Goal: Information Seeking & Learning: Learn about a topic

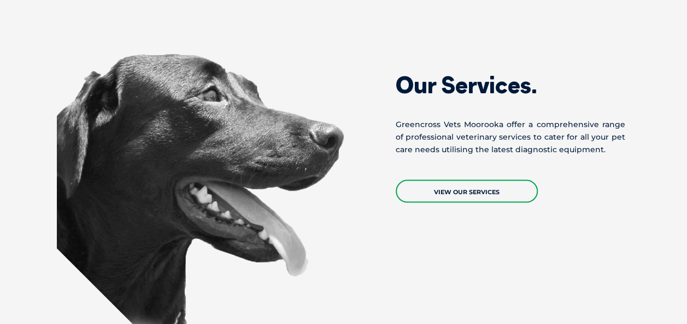
scroll to position [1092, 0]
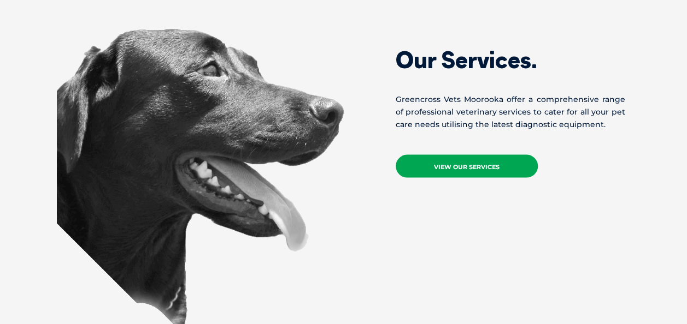
click at [460, 155] on link "View Our Services" at bounding box center [466, 166] width 142 height 23
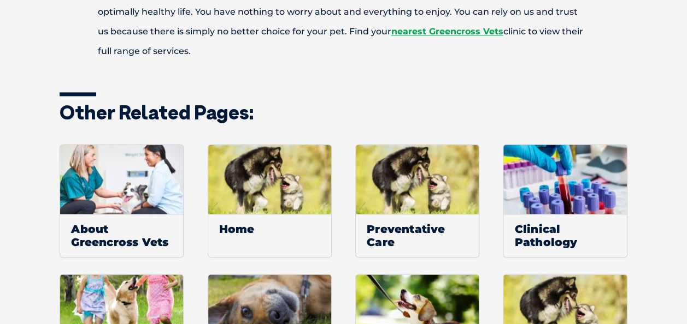
scroll to position [729, 0]
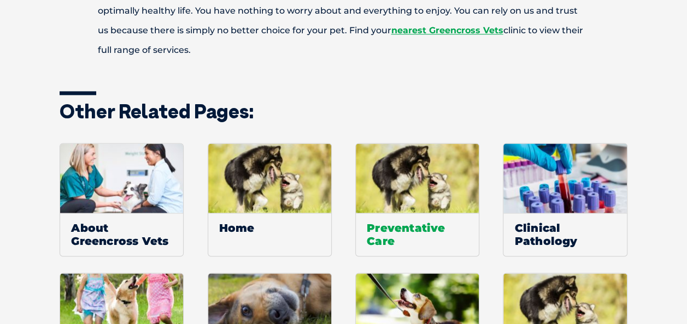
click at [422, 191] on img at bounding box center [417, 178] width 123 height 69
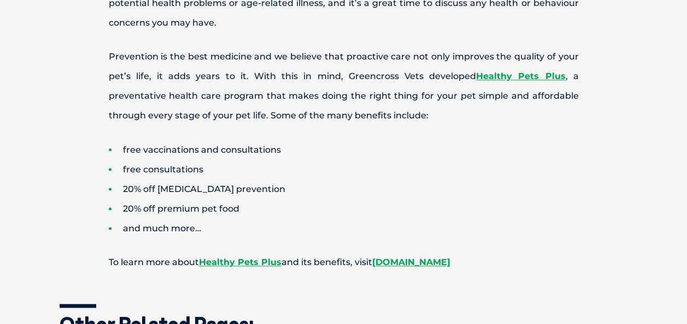
scroll to position [655, 0]
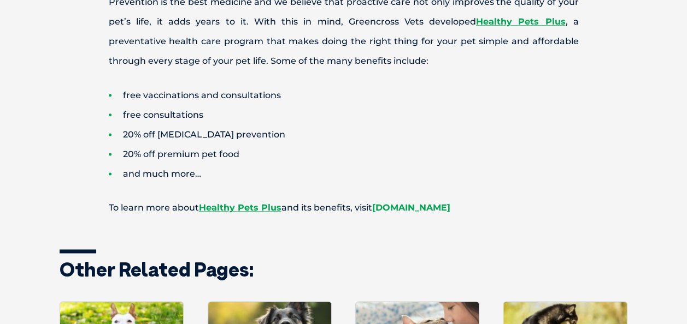
click at [411, 204] on link "healthypetsplus.com.au" at bounding box center [411, 208] width 78 height 10
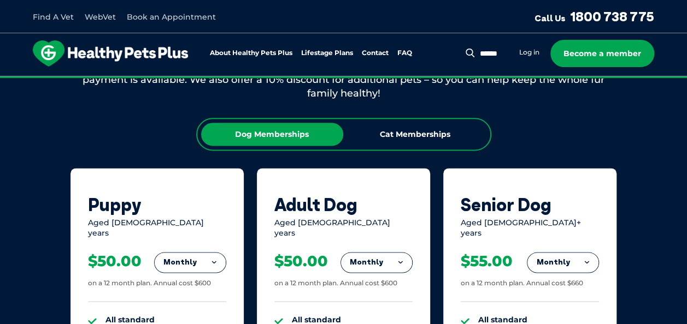
scroll to position [710, 0]
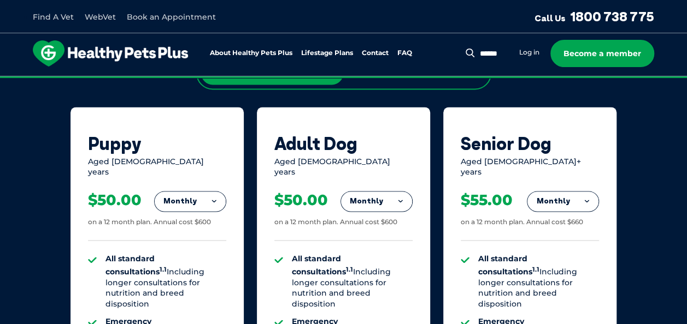
click at [557, 194] on button "Monthly" at bounding box center [562, 202] width 71 height 20
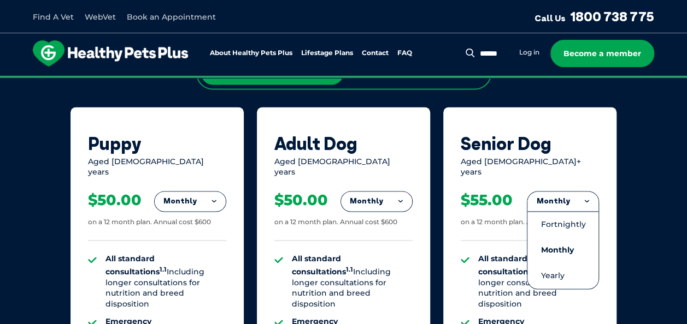
click at [640, 134] on div "Our Membership Plans All of our memberships are for a 12 month term. We offer s…" at bounding box center [343, 307] width 687 height 764
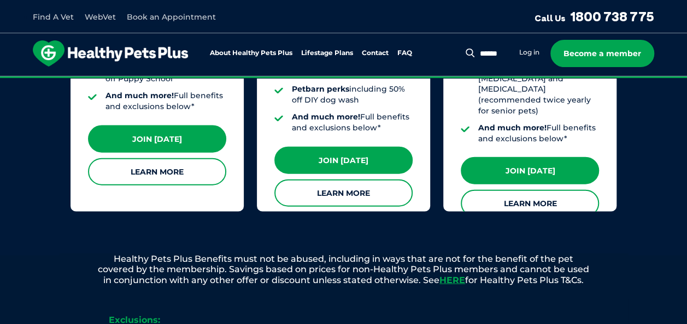
scroll to position [1147, 0]
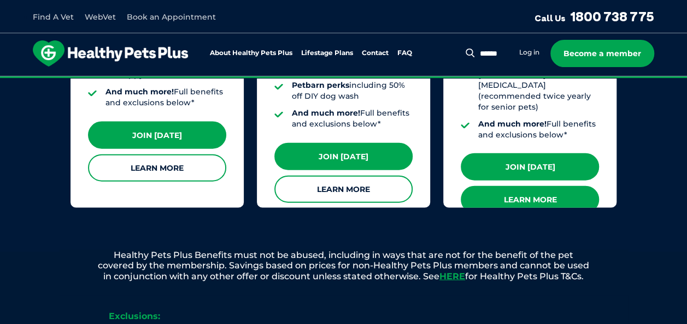
click at [530, 186] on link "Learn More" at bounding box center [529, 199] width 138 height 27
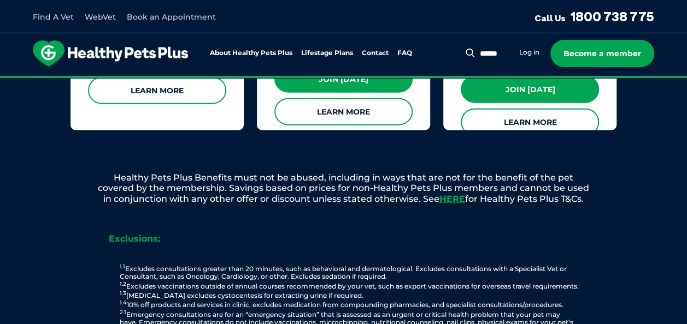
scroll to position [1202, 0]
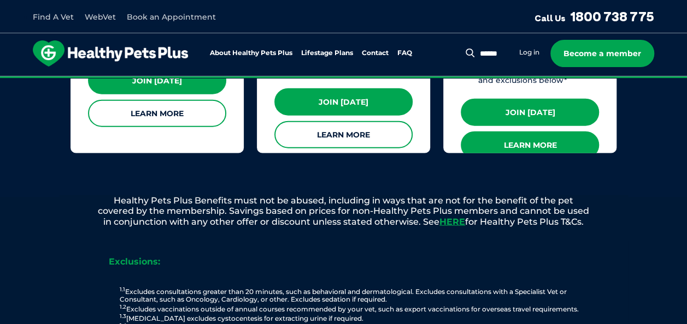
click at [521, 132] on link "Learn More" at bounding box center [529, 145] width 138 height 27
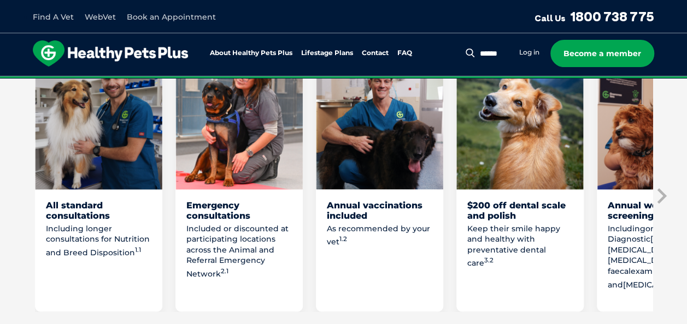
scroll to position [765, 0]
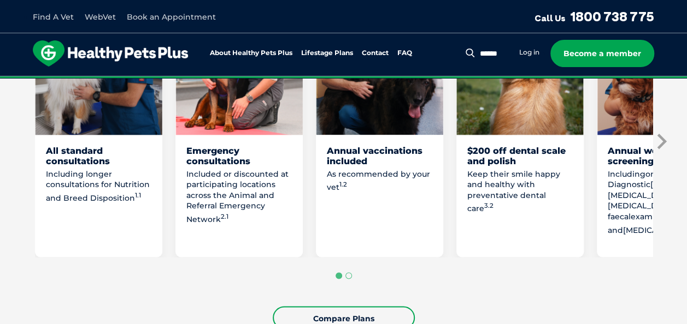
click at [658, 133] on icon "Next slide" at bounding box center [660, 141] width 16 height 16
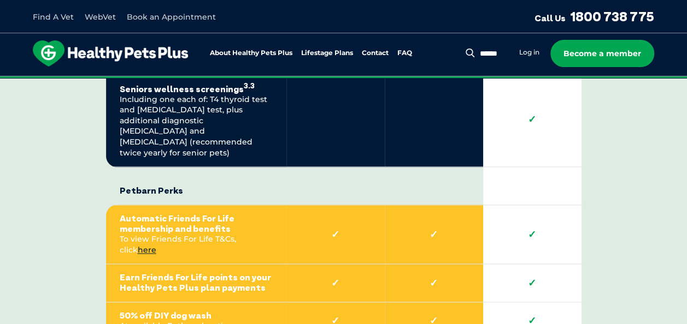
scroll to position [2731, 0]
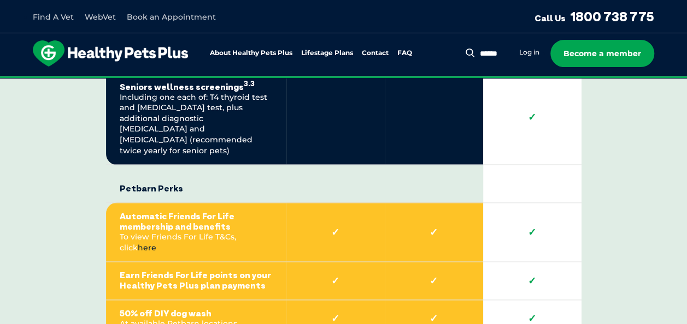
click at [156, 243] on link "here" at bounding box center [147, 248] width 19 height 10
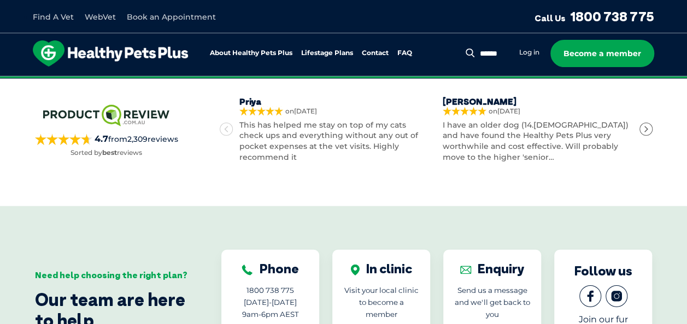
scroll to position [3605, 0]
